Goal: Find specific page/section: Find specific page/section

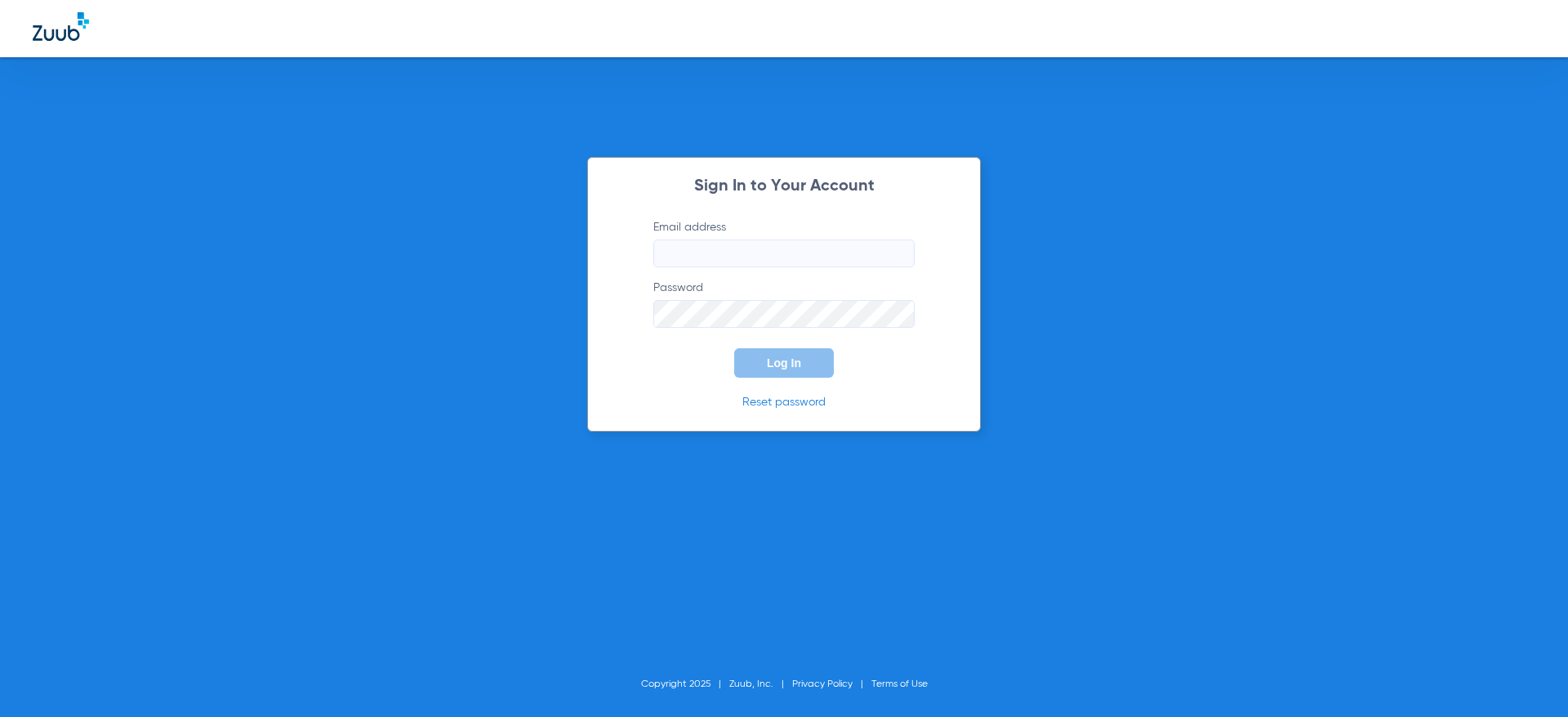
type input "[PERSON_NAME][EMAIL_ADDRESS][DOMAIN_NAME]"
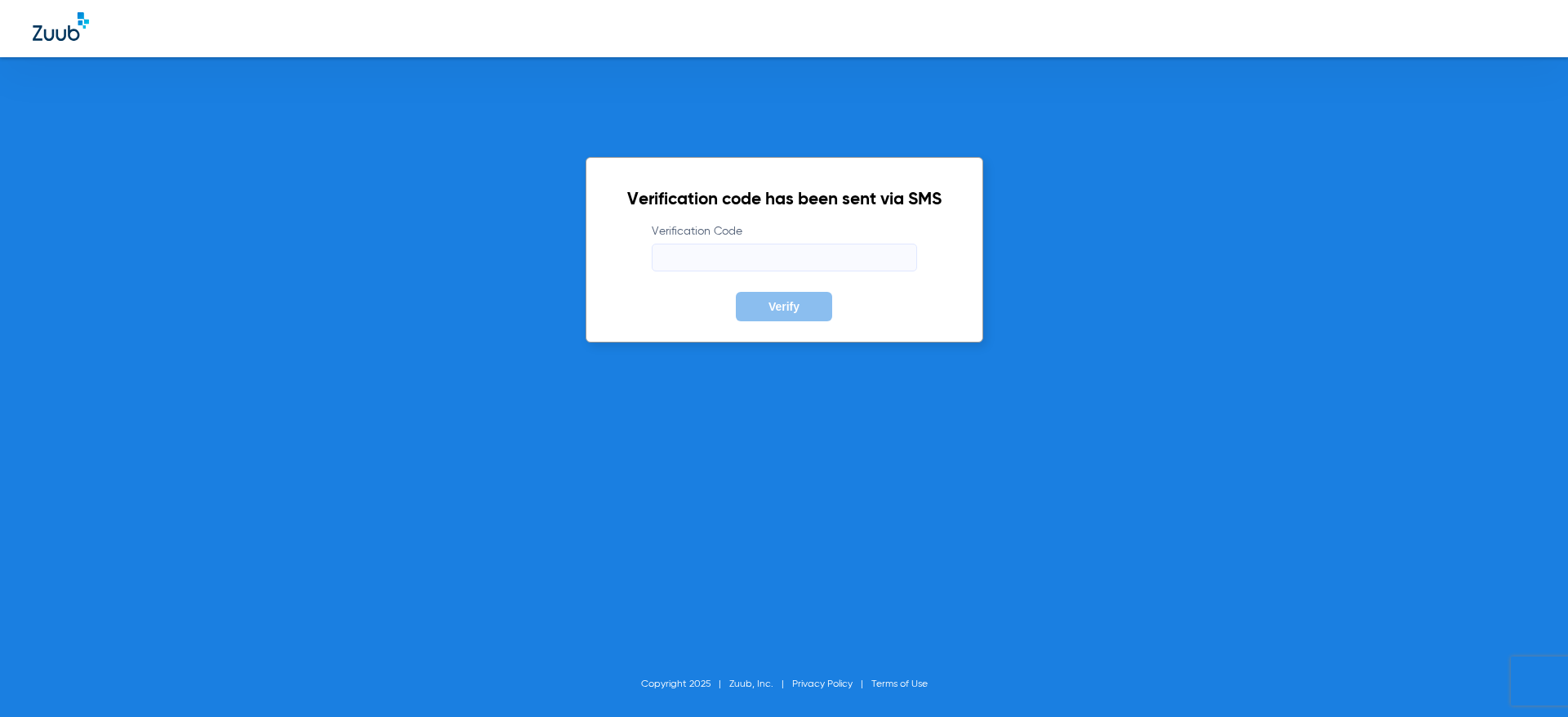
click at [851, 258] on input "Verification Code" at bounding box center [784, 257] width 265 height 28
type input "765672"
click at [736, 292] on button "Verify" at bounding box center [784, 306] width 97 height 29
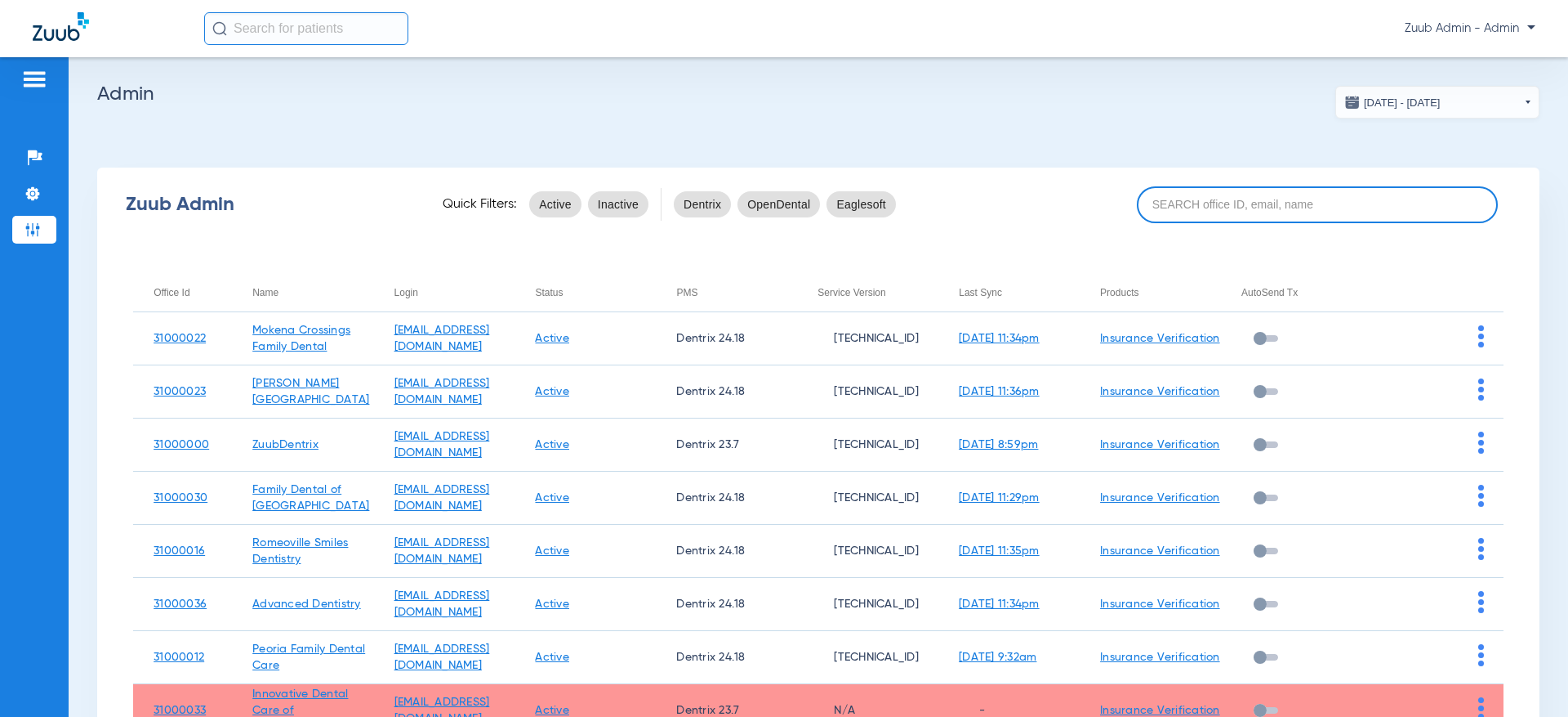
click at [1319, 184] on div "Zuub Admin Quick Filters: Active Inactive Dentrix OpenDental Eaglesoft" at bounding box center [817, 203] width 1442 height 65
click at [1319, 196] on input at bounding box center [1317, 204] width 361 height 37
paste input "31000002"
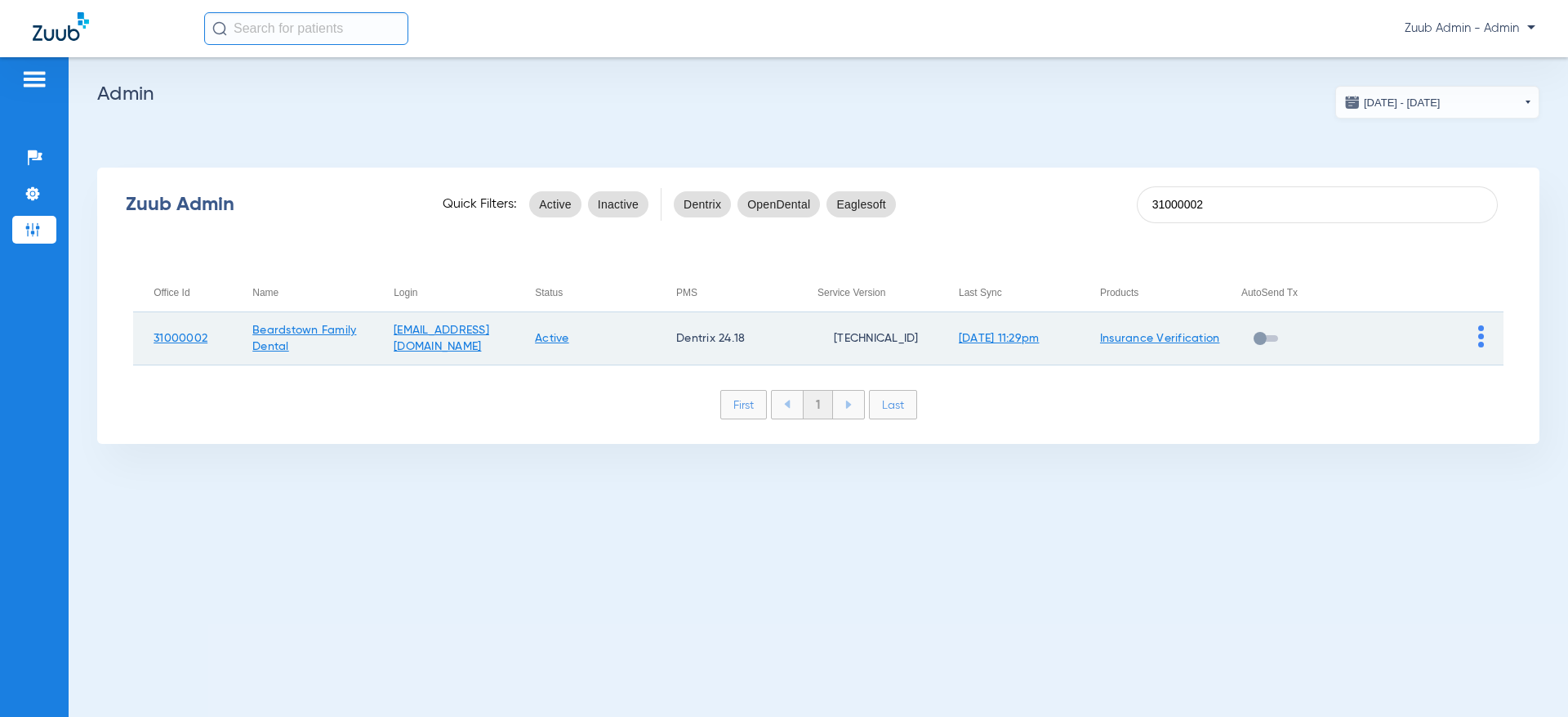
type input "31000002"
click at [1479, 337] on img at bounding box center [1481, 336] width 6 height 22
click at [1445, 365] on span "View Account" at bounding box center [1435, 371] width 69 height 12
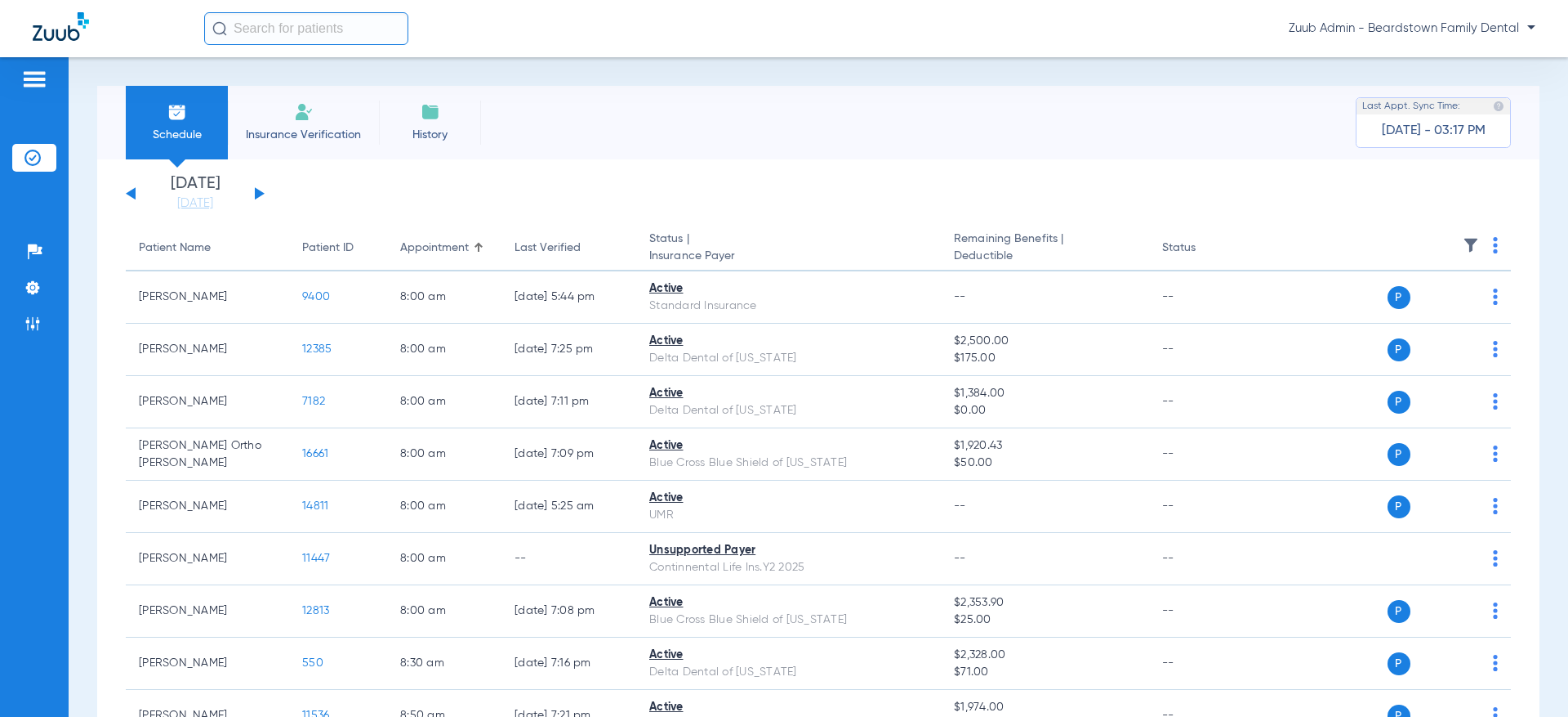
click at [367, 36] on input "text" at bounding box center [306, 29] width 204 height 33
paste input "9400"
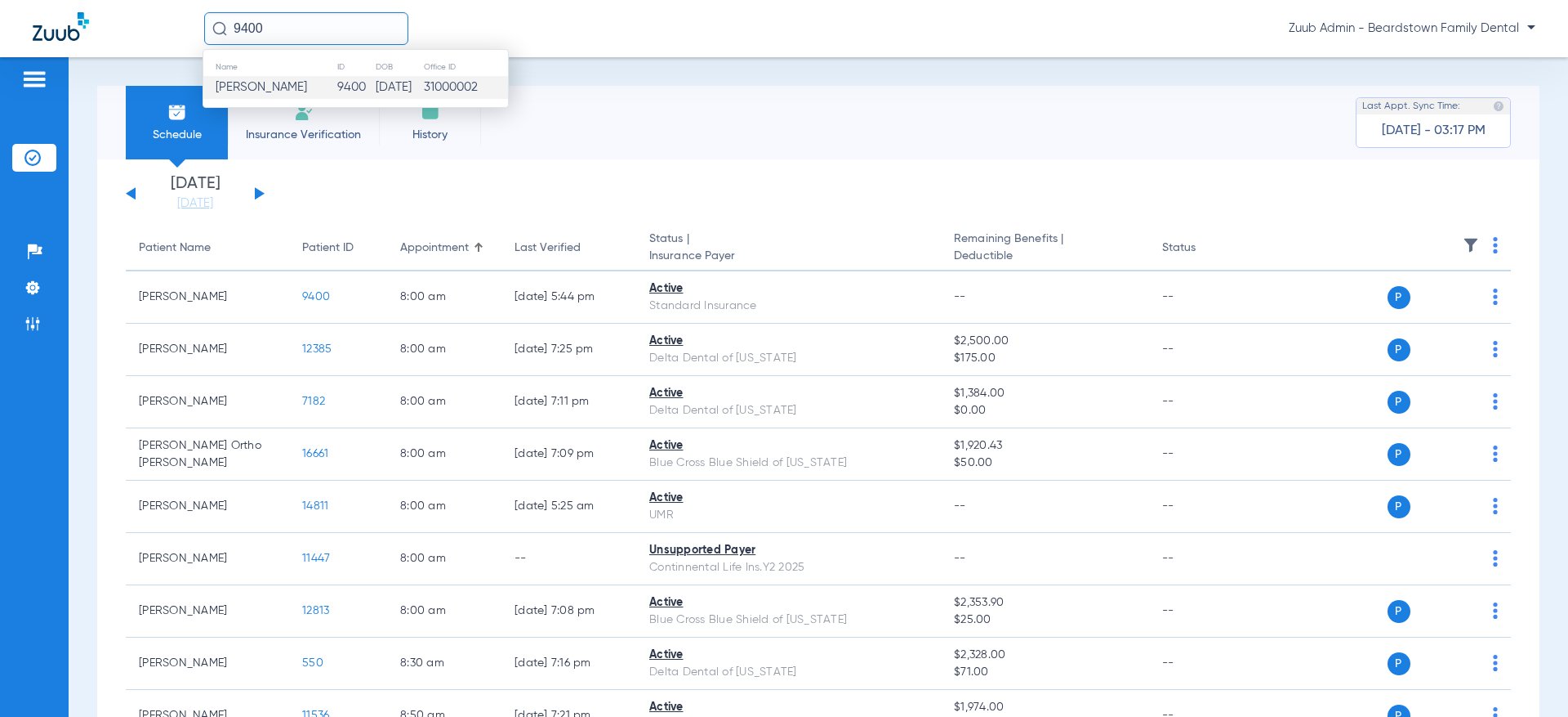
type input "9400"
click at [261, 91] on span "[PERSON_NAME]" at bounding box center [261, 86] width 91 height 13
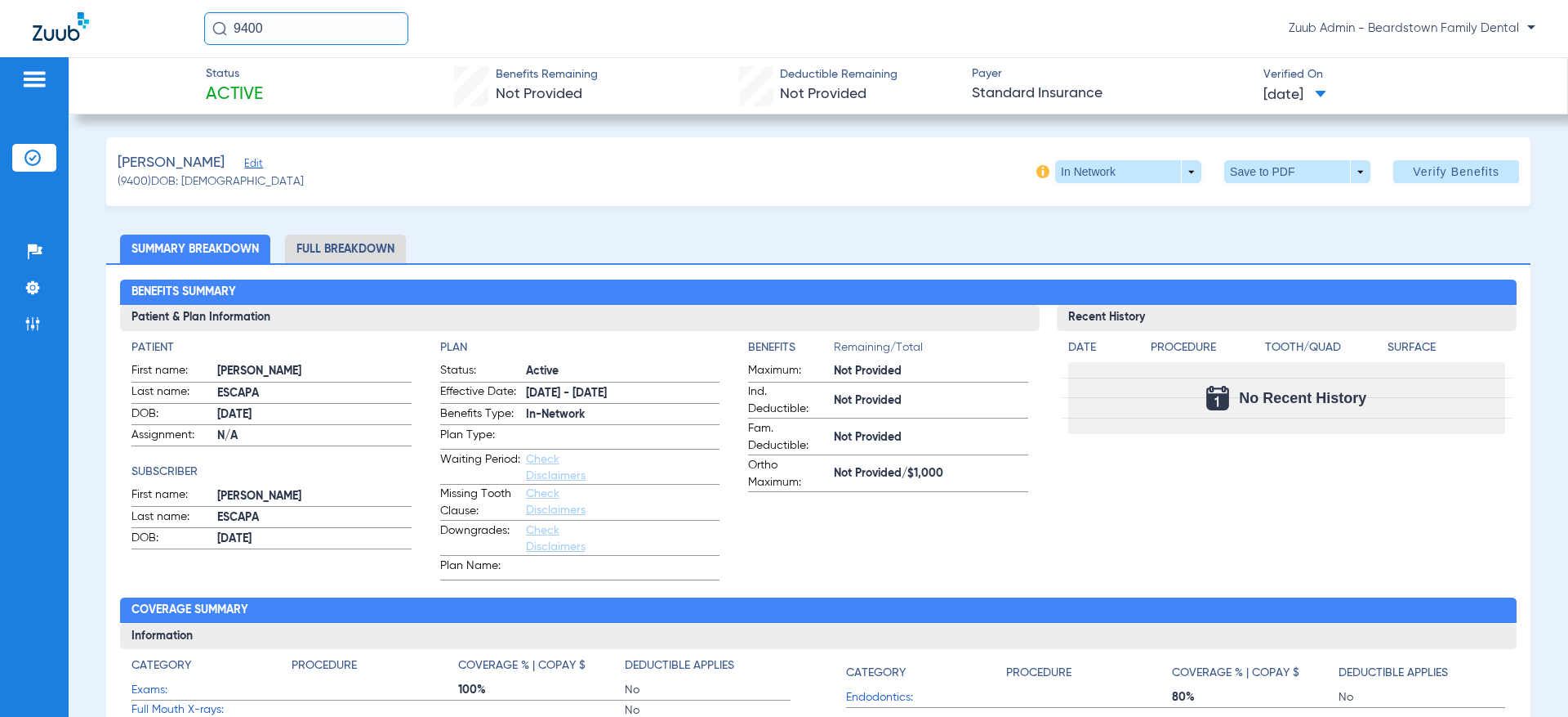
scroll to position [128, 0]
